Goal: Transaction & Acquisition: Obtain resource

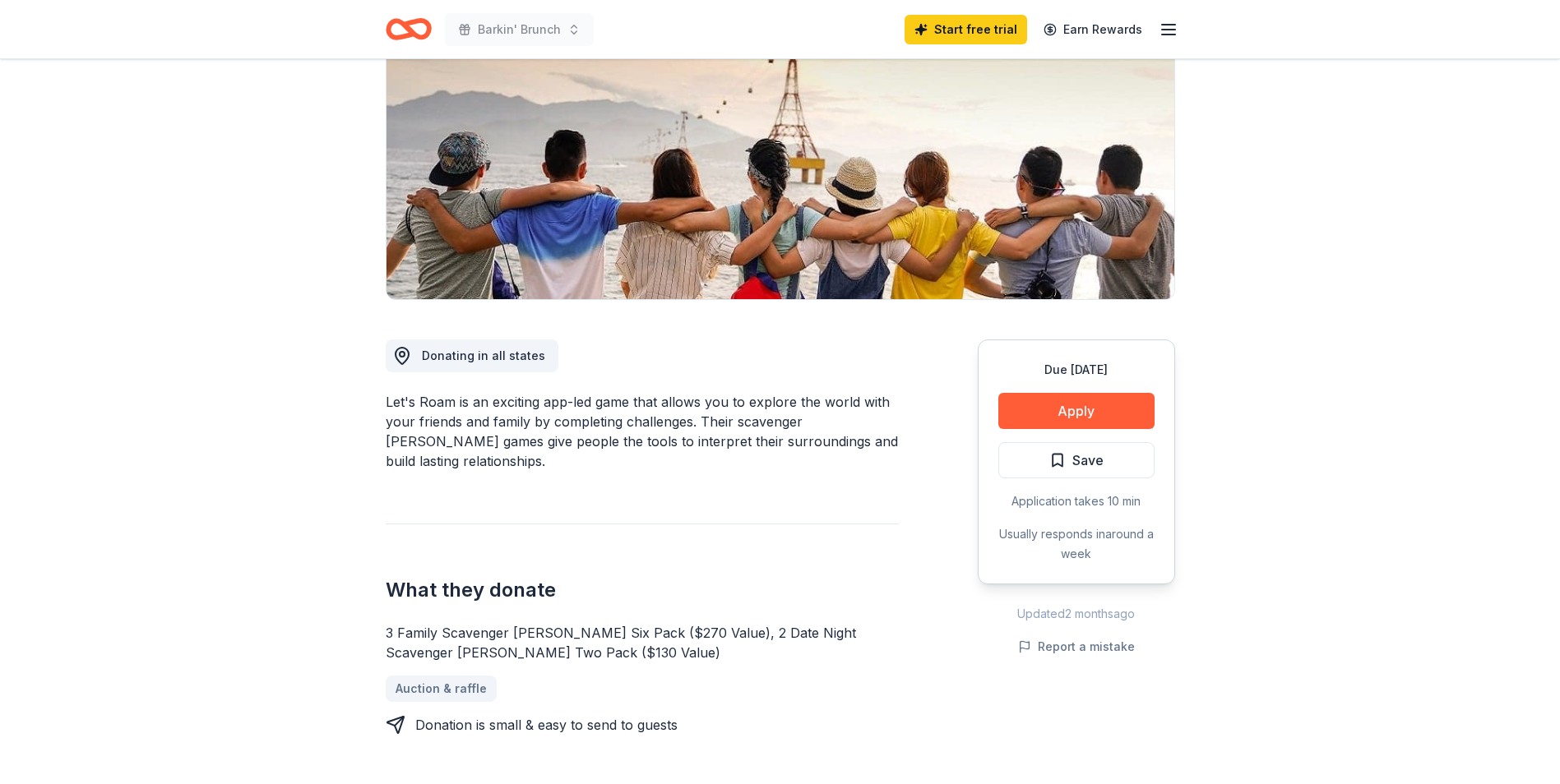
scroll to position [165, 0]
